Goal: Task Accomplishment & Management: Use online tool/utility

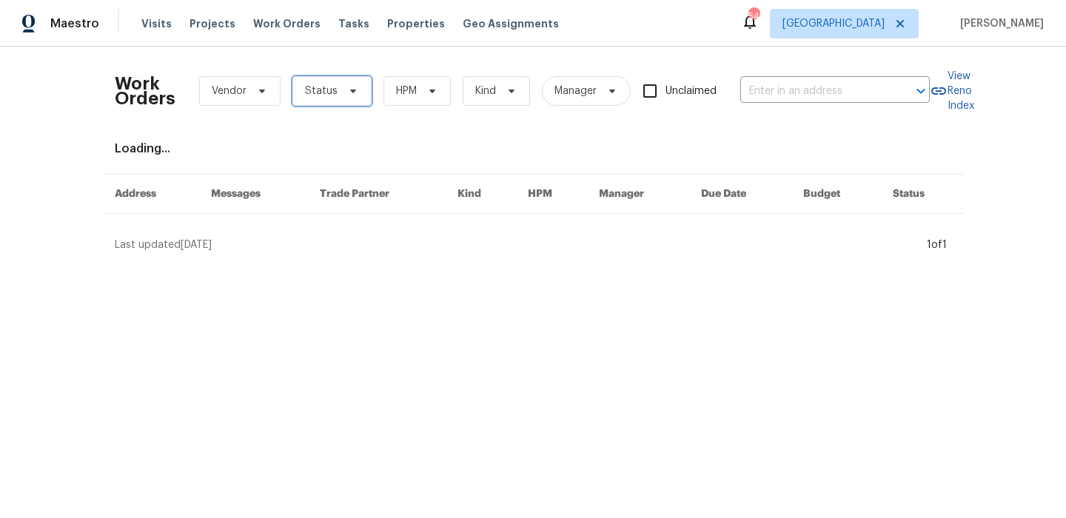
click at [351, 90] on icon at bounding box center [353, 92] width 6 height 4
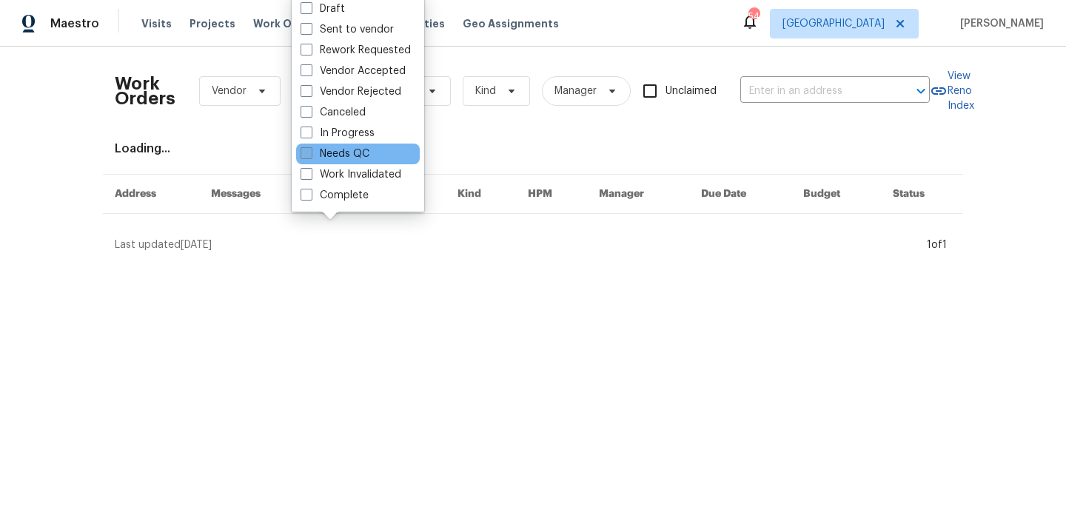
click at [341, 153] on label "Needs QC" at bounding box center [335, 154] width 69 height 15
click at [310, 153] on input "Needs QC" at bounding box center [306, 152] width 10 height 10
checkbox input "true"
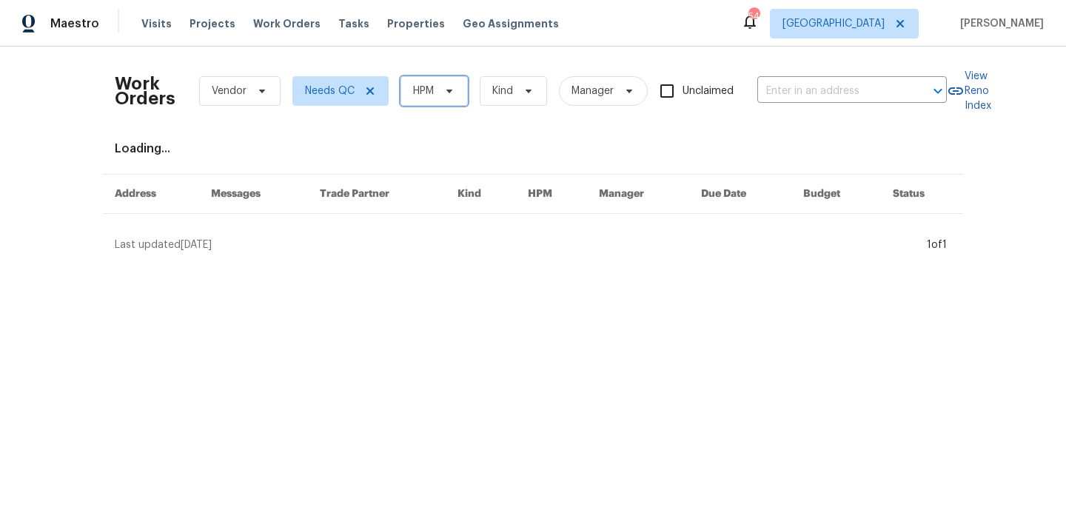
click at [447, 88] on icon at bounding box center [450, 91] width 12 height 12
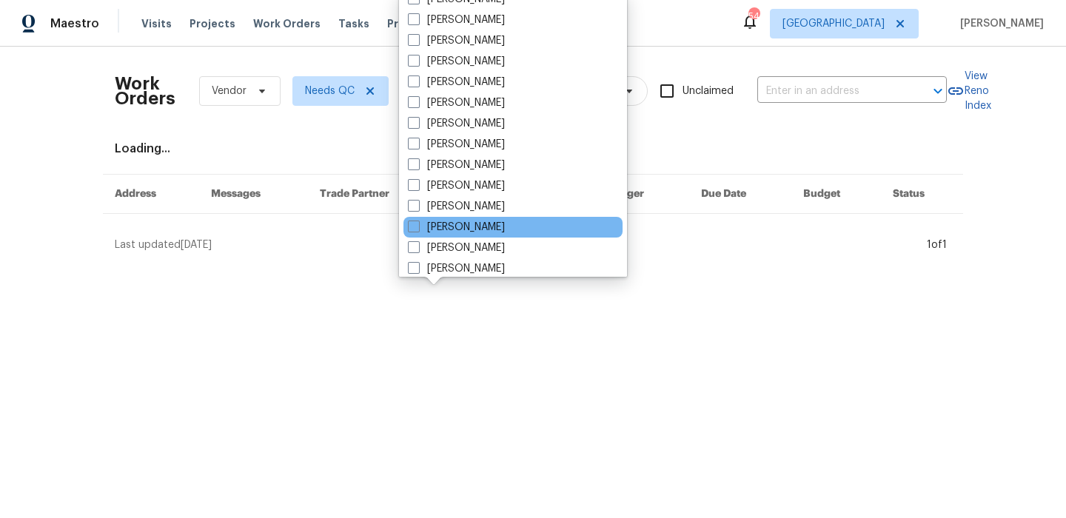
scroll to position [90, 0]
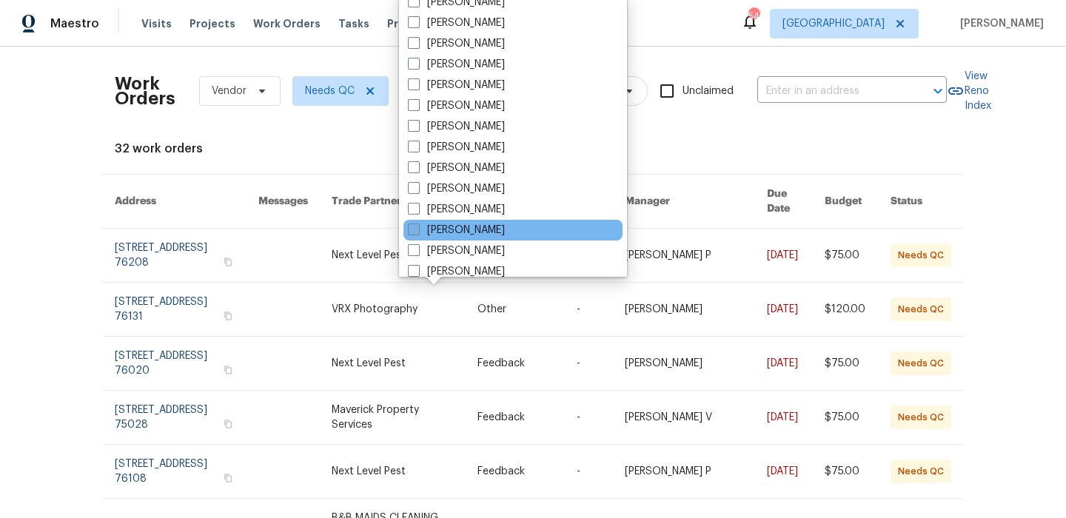
click at [502, 224] on label "[PERSON_NAME]" at bounding box center [456, 230] width 97 height 15
click at [418, 224] on input "[PERSON_NAME]" at bounding box center [413, 228] width 10 height 10
checkbox input "true"
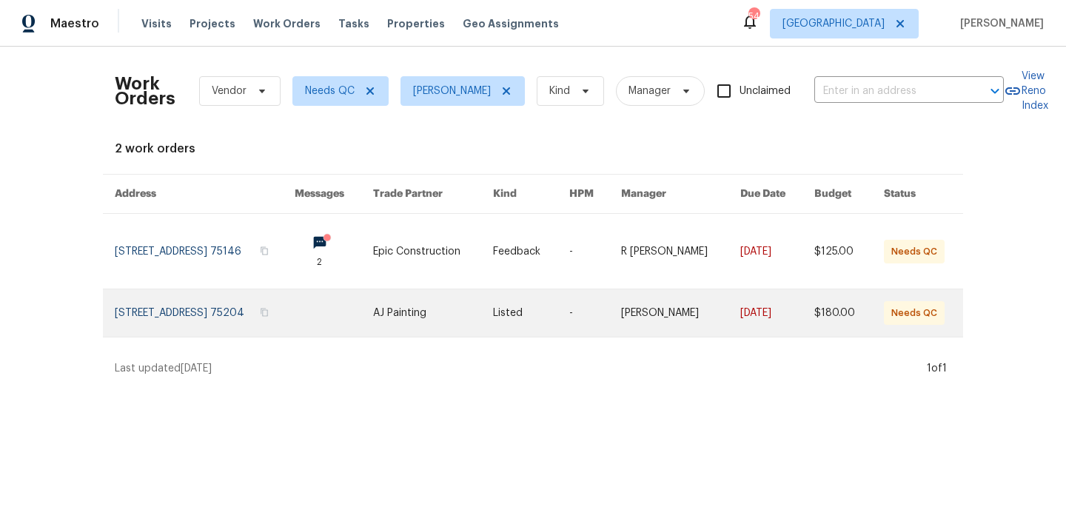
click at [224, 312] on link at bounding box center [205, 313] width 180 height 47
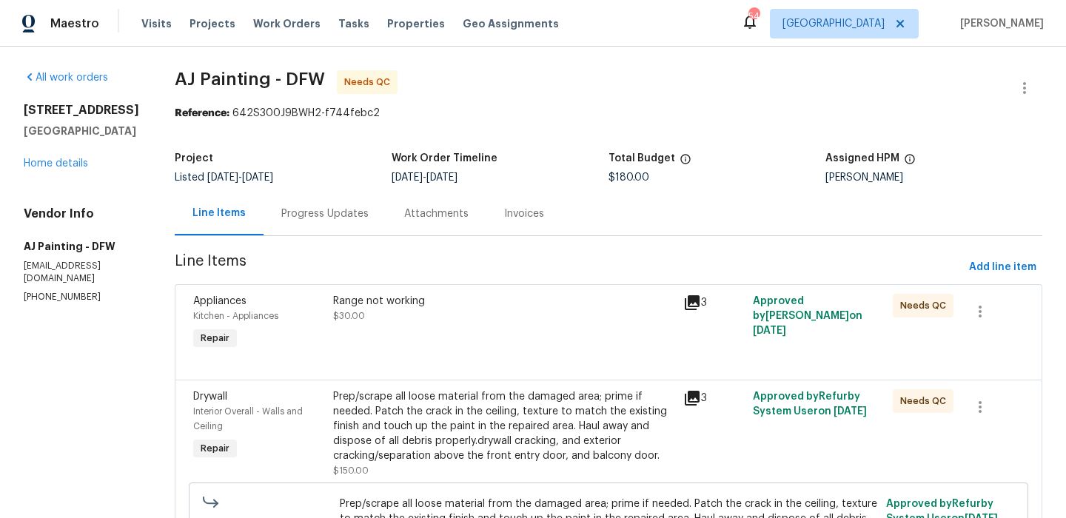
click at [526, 330] on div "Range not working $30.00" at bounding box center [504, 324] width 350 height 68
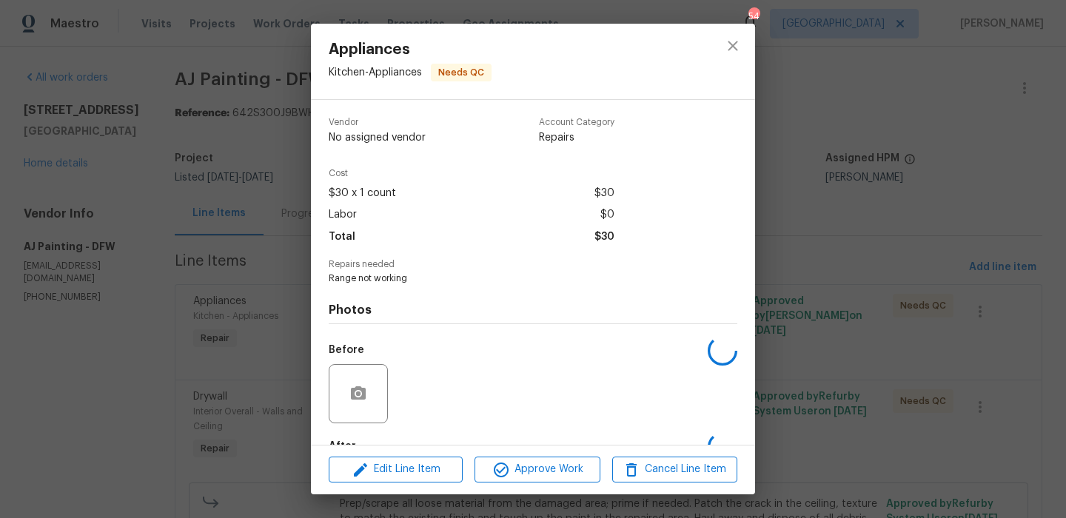
scroll to position [90, 0]
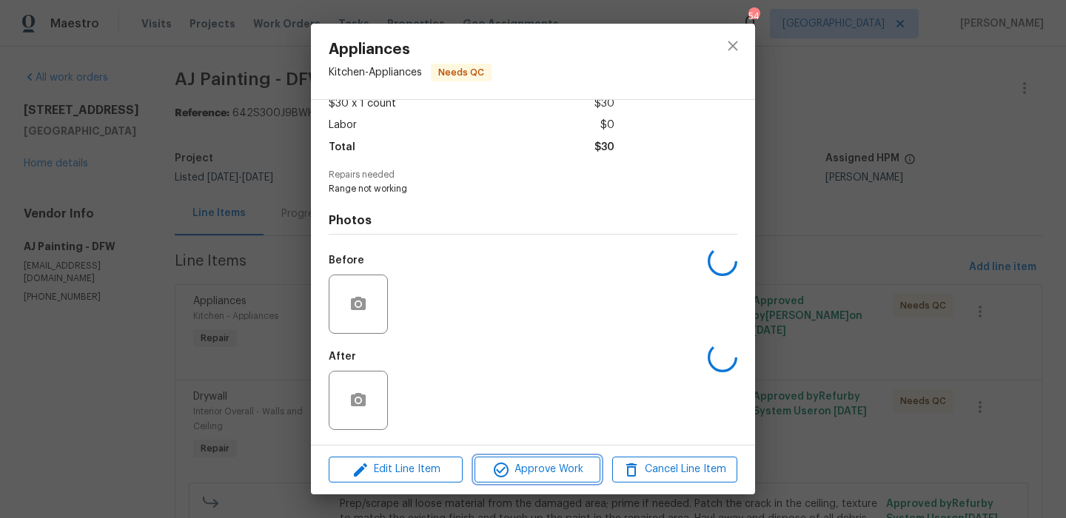
click at [539, 463] on span "Approve Work" at bounding box center [537, 470] width 116 height 19
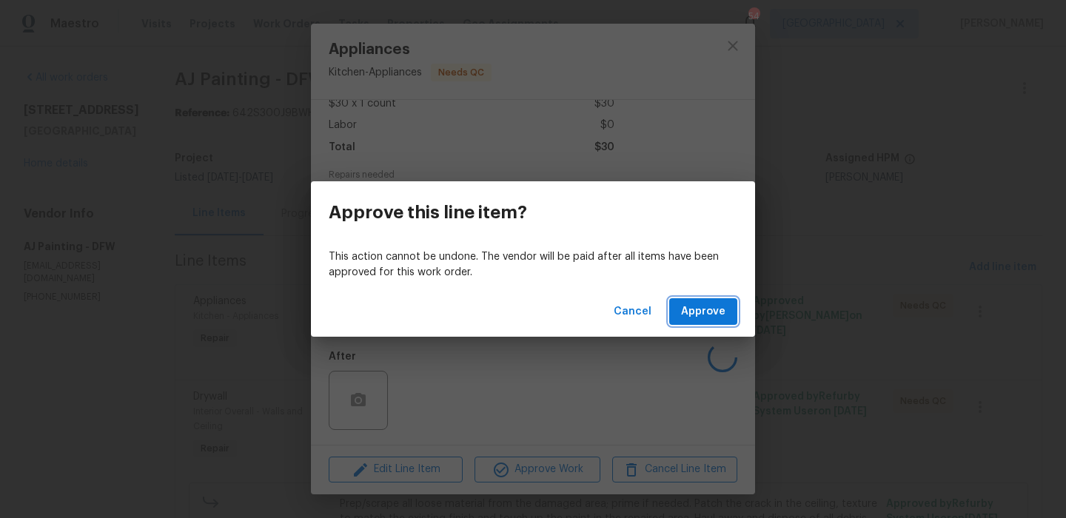
click at [725, 313] on span "Approve" at bounding box center [703, 312] width 44 height 19
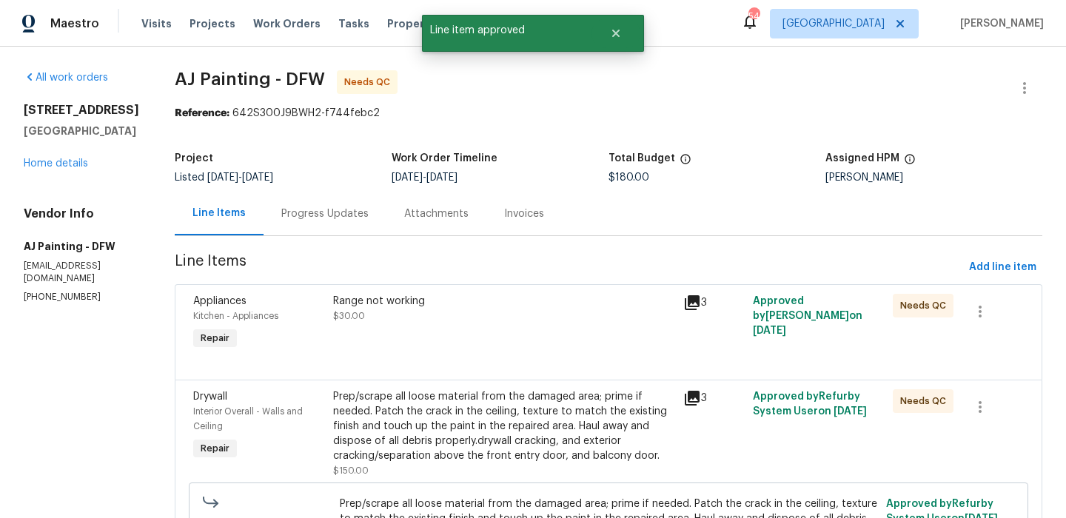
click at [384, 413] on div "Prep/scrape all loose material from the damaged area; prime if needed. Patch th…" at bounding box center [503, 427] width 341 height 74
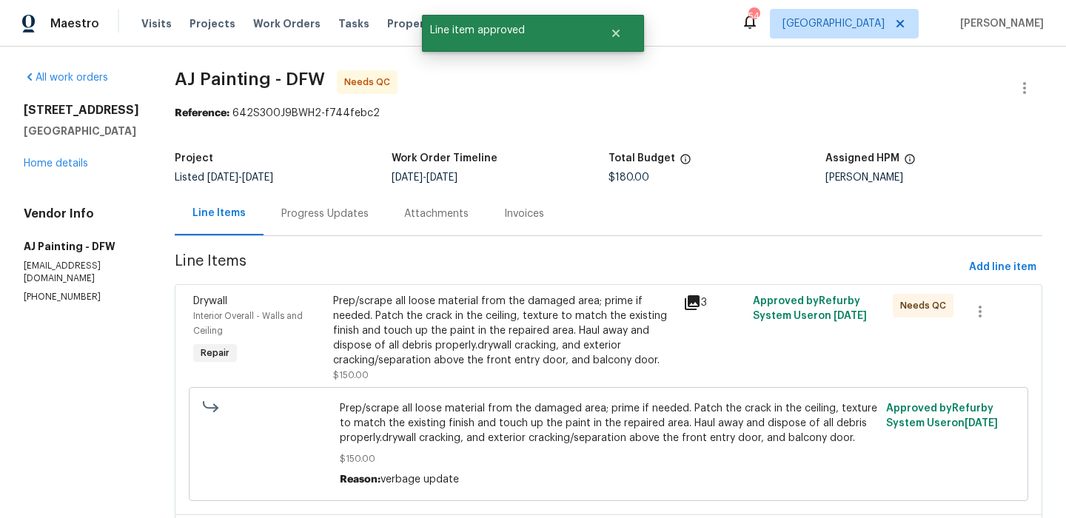
scroll to position [135, 0]
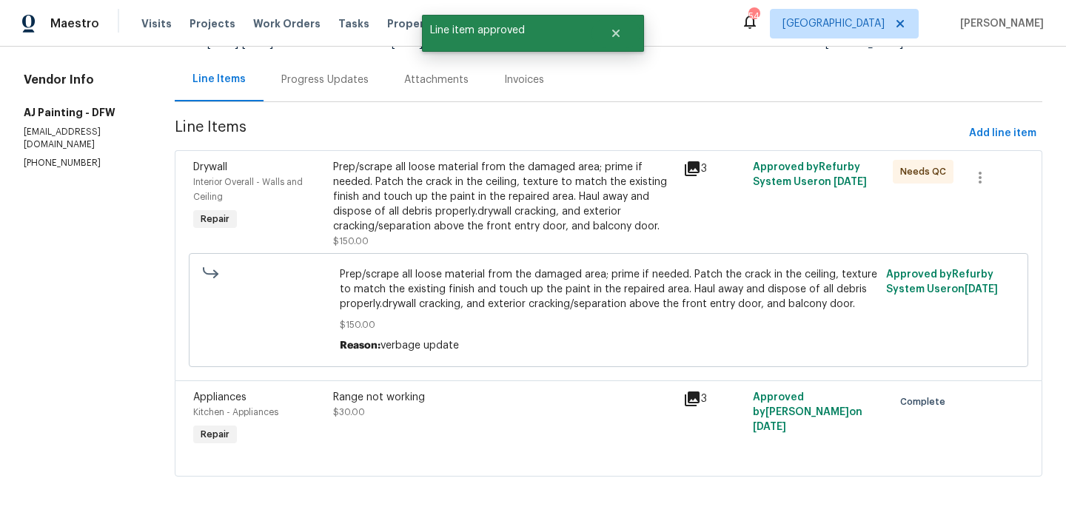
click at [524, 170] on div "Prep/scrape all loose material from the damaged area; prime if needed. Patch th…" at bounding box center [503, 197] width 341 height 74
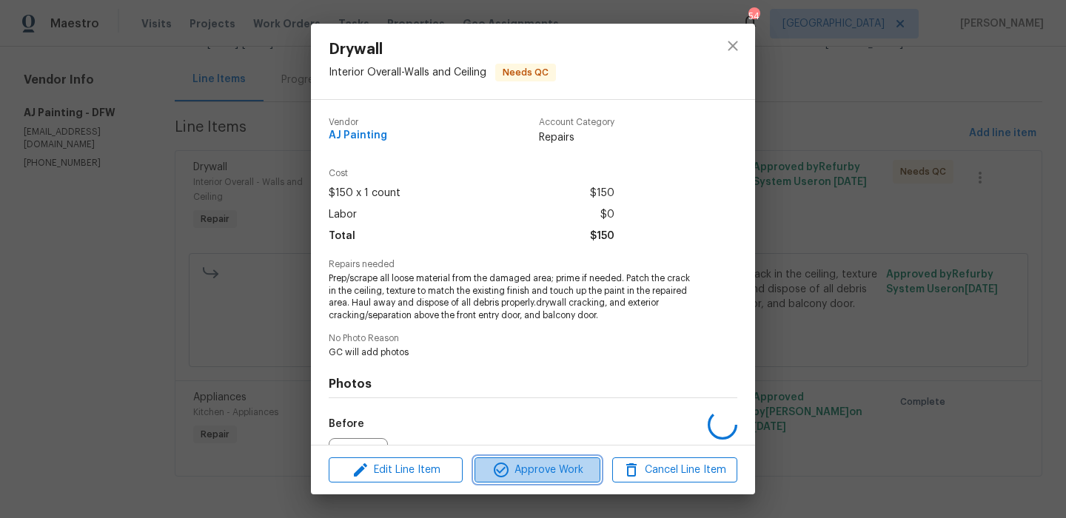
click at [538, 481] on button "Approve Work" at bounding box center [537, 471] width 125 height 26
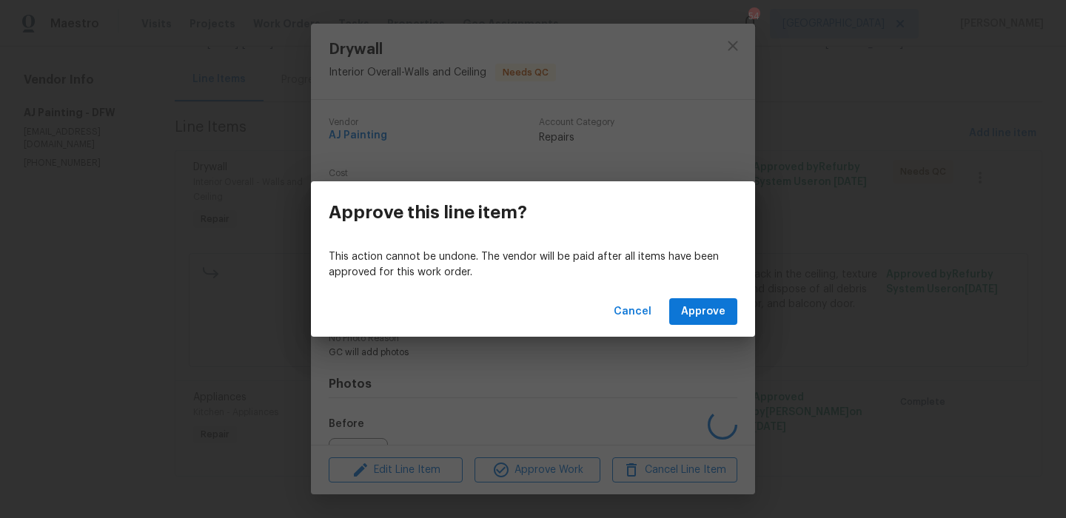
click at [744, 305] on div "Cancel Approve" at bounding box center [533, 312] width 444 height 51
click at [706, 315] on span "Approve" at bounding box center [703, 312] width 44 height 19
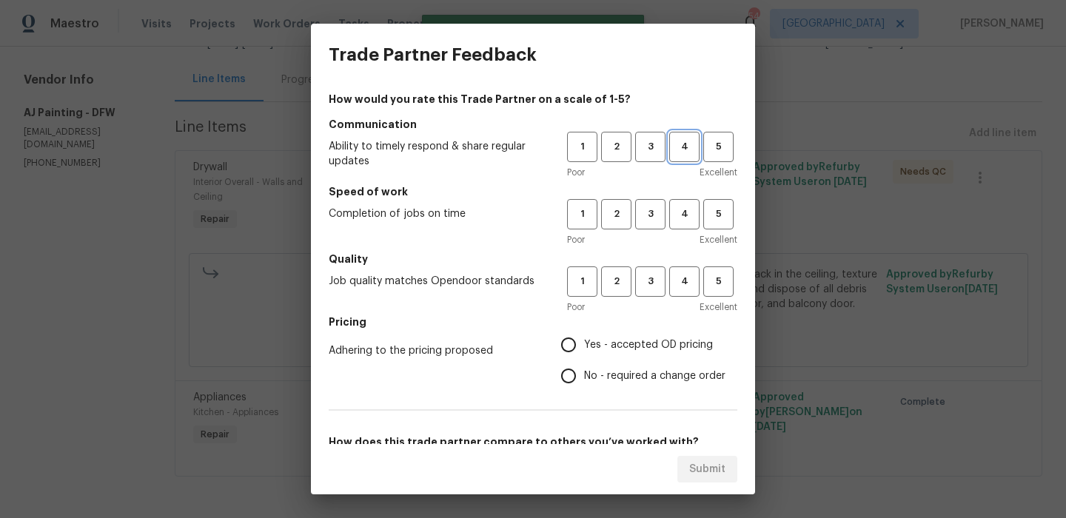
click at [675, 158] on button "4" at bounding box center [684, 147] width 30 height 30
click at [657, 155] on span "3" at bounding box center [650, 146] width 27 height 17
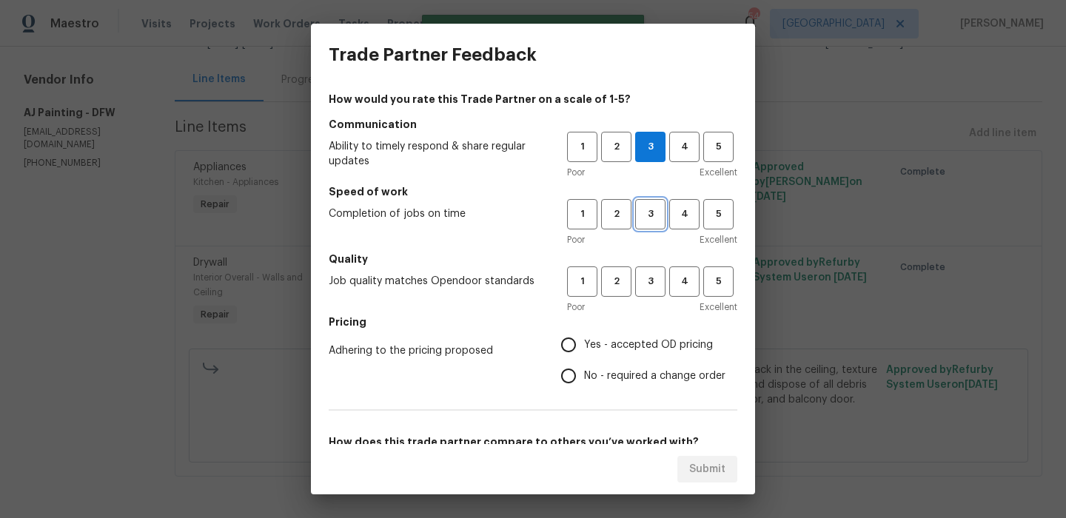
click at [657, 222] on span "3" at bounding box center [650, 214] width 27 height 17
click at [655, 263] on h5 "Quality" at bounding box center [533, 259] width 409 height 15
click at [654, 289] on span "3" at bounding box center [650, 281] width 27 height 17
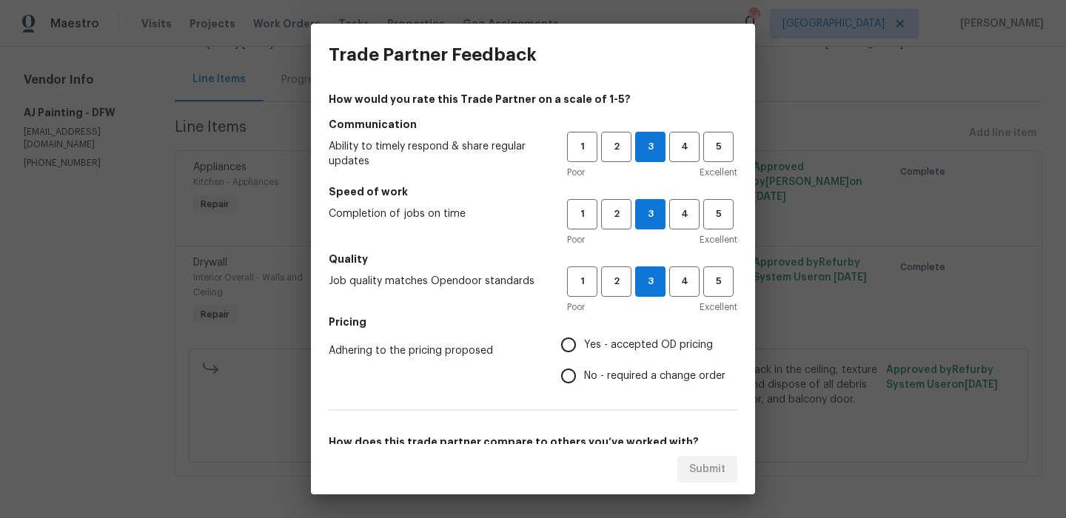
click at [641, 344] on span "Yes - accepted OD pricing" at bounding box center [648, 346] width 129 height 16
click at [584, 344] on input "Yes - accepted OD pricing" at bounding box center [568, 345] width 31 height 31
radio input "true"
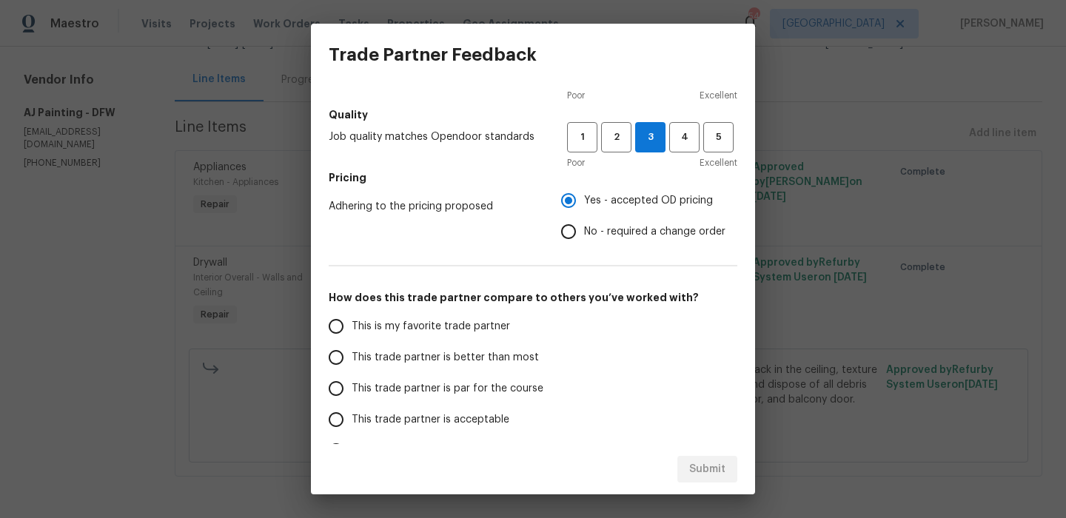
scroll to position [206, 0]
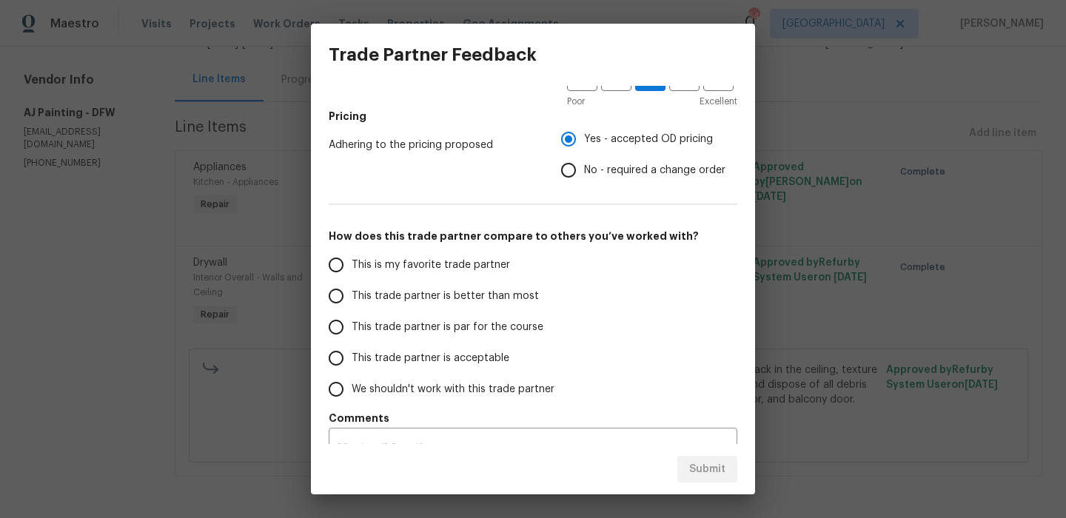
click at [496, 289] on span "This trade partner is better than most" at bounding box center [445, 297] width 187 height 16
click at [352, 289] on input "This trade partner is better than most" at bounding box center [336, 296] width 31 height 31
radio input "true"
click at [701, 466] on span "Submit" at bounding box center [707, 470] width 36 height 19
radio input "false"
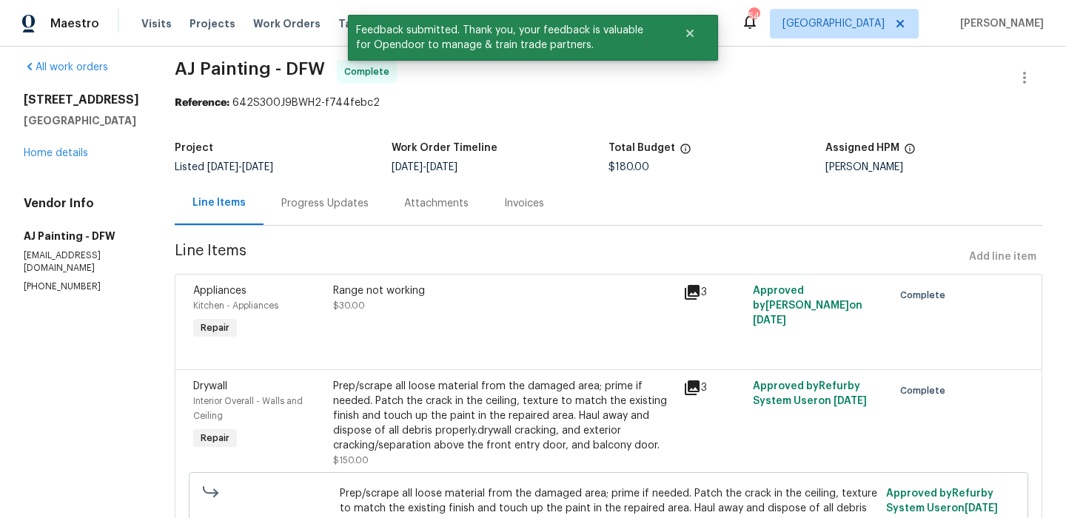
scroll to position [0, 0]
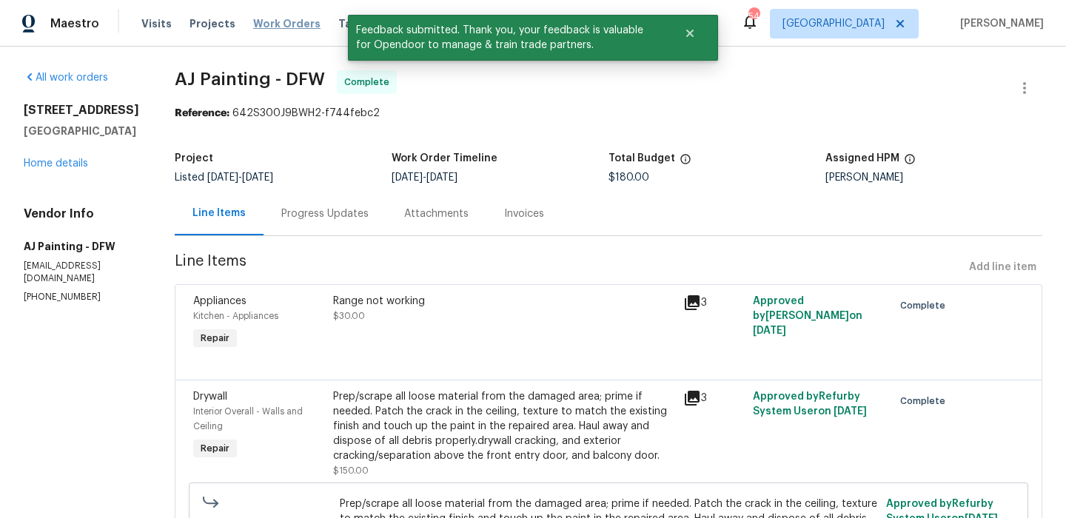
click at [272, 20] on span "Work Orders" at bounding box center [286, 23] width 67 height 15
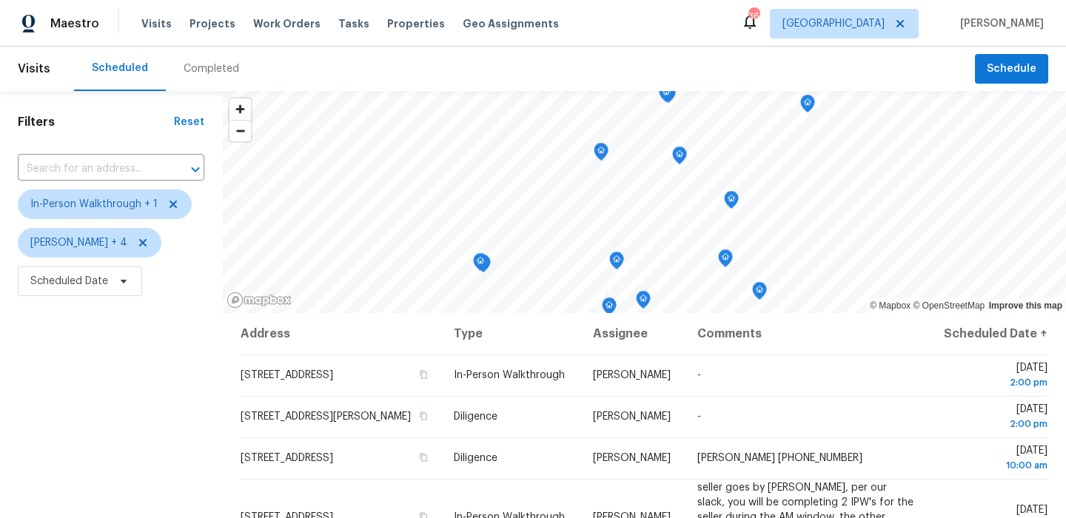
scroll to position [210, 0]
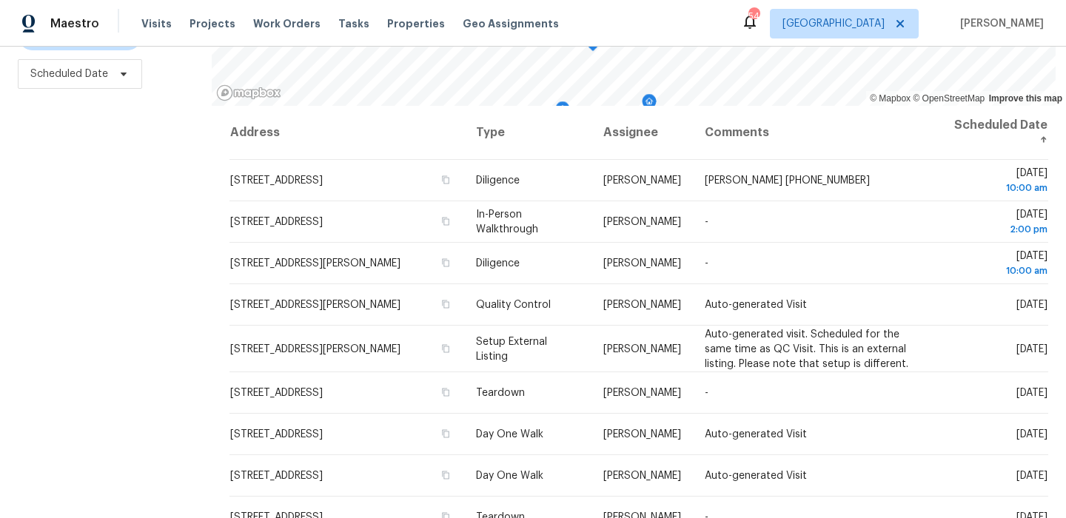
scroll to position [210, 0]
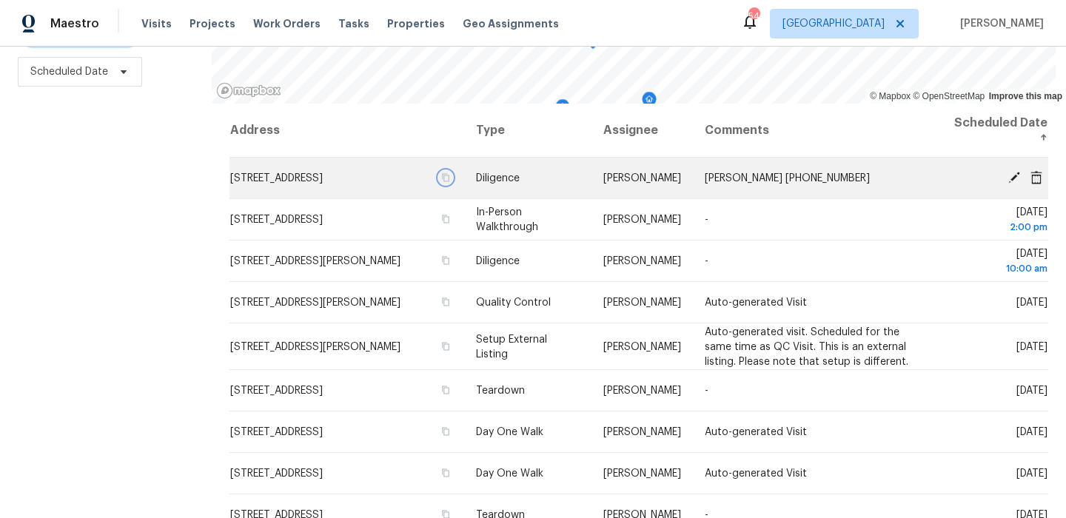
click at [442, 181] on icon "button" at bounding box center [445, 177] width 7 height 8
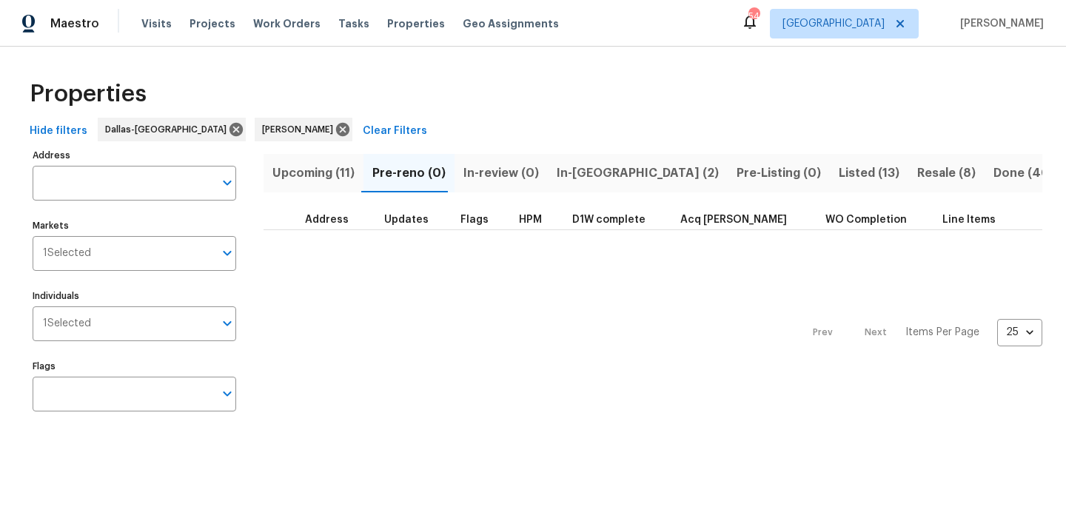
click at [580, 184] on button "In-[GEOGRAPHIC_DATA] (2)" at bounding box center [638, 173] width 180 height 39
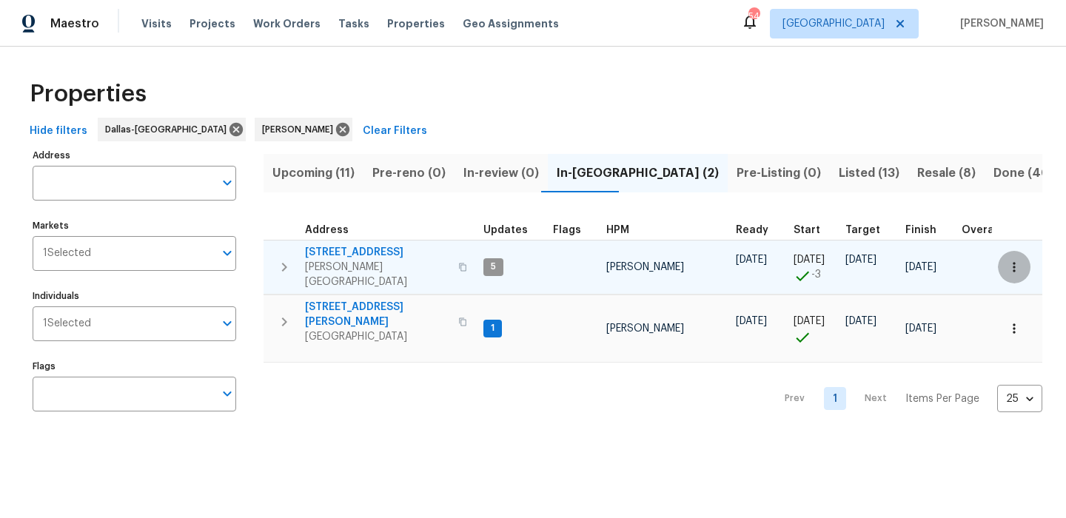
click at [1014, 264] on icon "button" at bounding box center [1014, 267] width 2 height 10
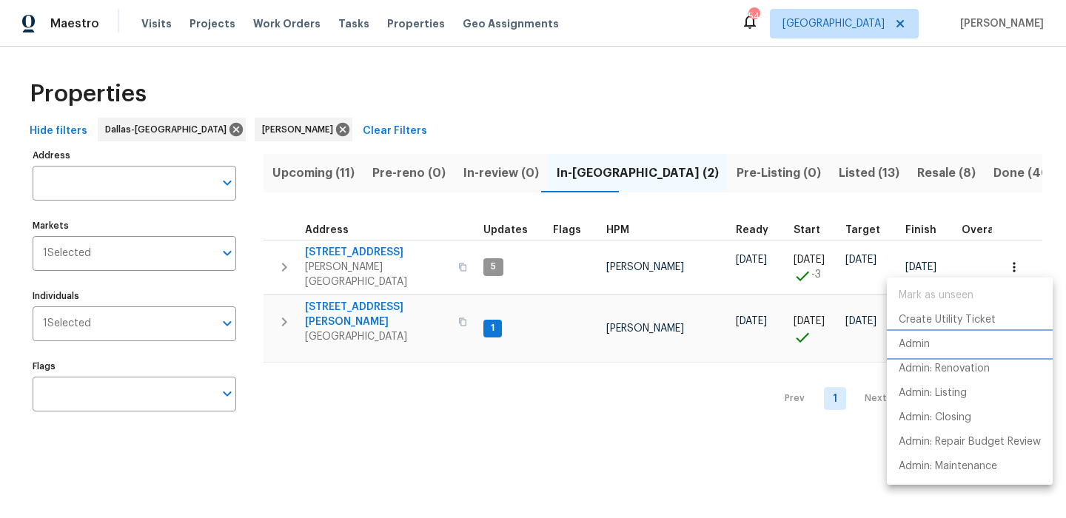
click at [954, 350] on li "Admin" at bounding box center [970, 344] width 166 height 24
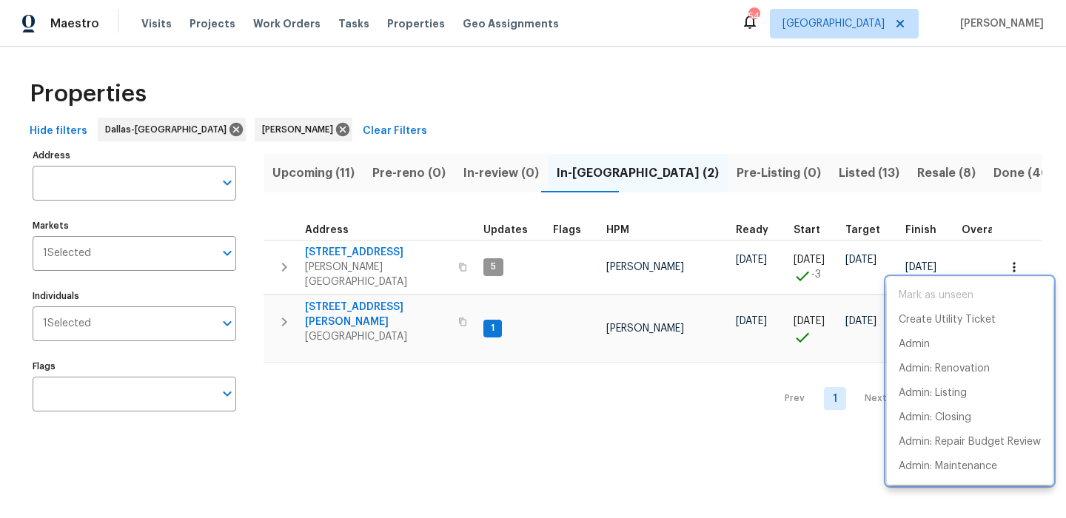
click at [337, 184] on div at bounding box center [533, 259] width 1066 height 518
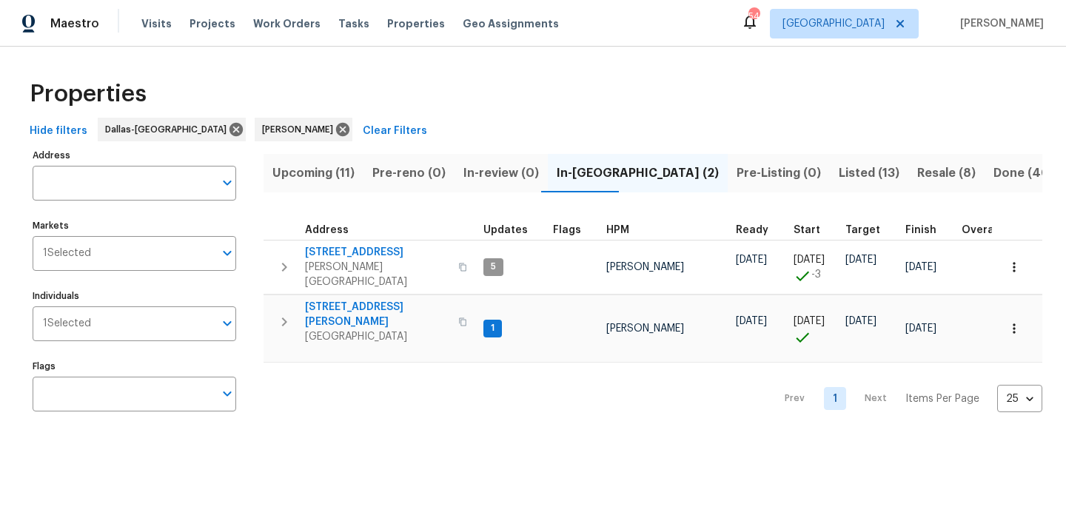
click at [336, 177] on span "Upcoming (11)" at bounding box center [314, 173] width 82 height 21
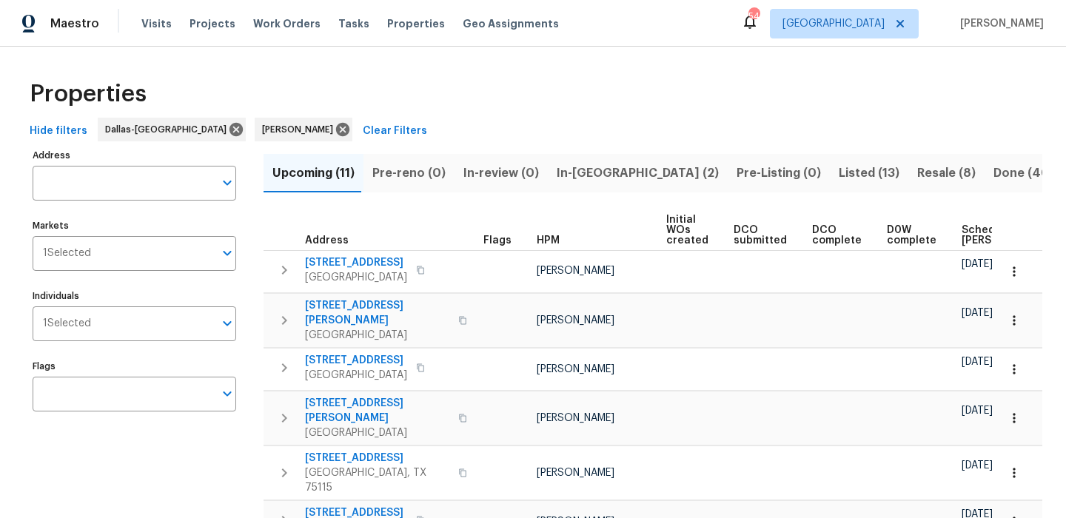
click at [981, 232] on span "Scheduled COE" at bounding box center [1004, 235] width 84 height 21
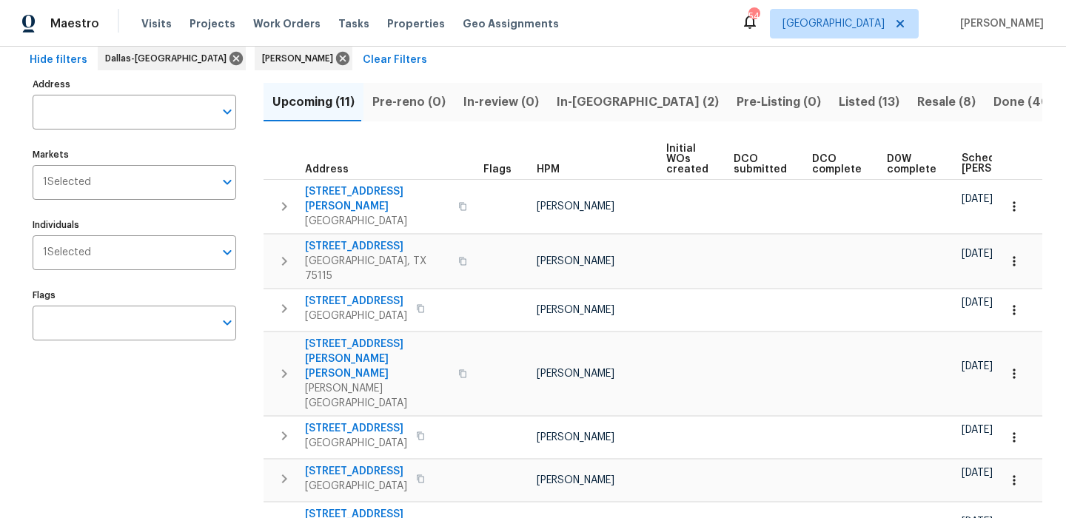
scroll to position [55, 0]
